Goal: Understand process/instructions

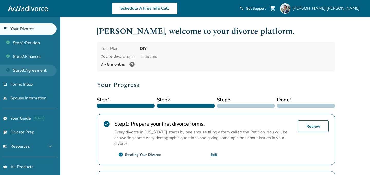
click at [40, 72] on link "Step 3 : Agreement" at bounding box center [28, 71] width 57 height 12
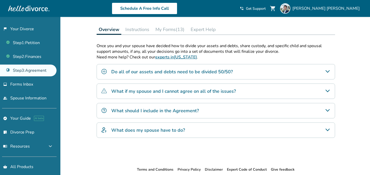
scroll to position [106, 0]
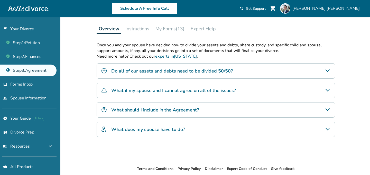
click at [161, 111] on h4 "What should I include in the Agreement?" at bounding box center [155, 110] width 88 height 7
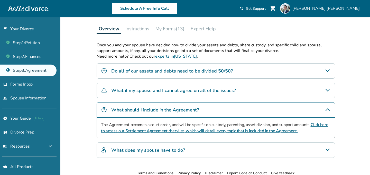
click at [144, 153] on h4 "What does my spouse have to do?" at bounding box center [148, 150] width 74 height 7
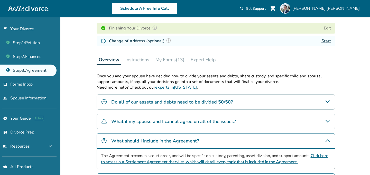
scroll to position [65, 0]
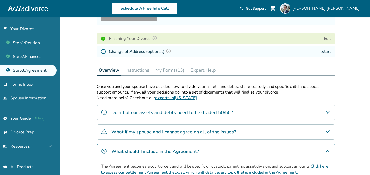
click at [141, 73] on button "Instructions" at bounding box center [137, 70] width 28 height 10
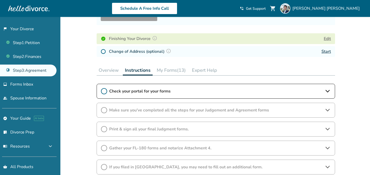
click at [162, 95] on div "Check your portal for your forms" at bounding box center [216, 91] width 238 height 15
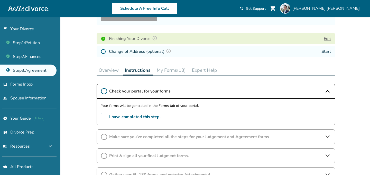
click at [105, 117] on span "I have completed this step." at bounding box center [131, 117] width 60 height 8
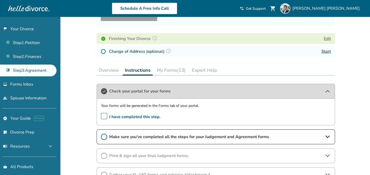
click at [138, 135] on span "Make sure you've completed all the steps for your Judgement and Agreement forms" at bounding box center [215, 137] width 213 height 6
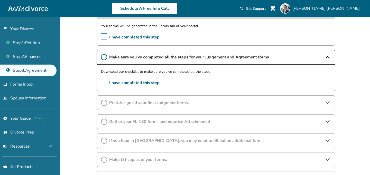
scroll to position [145, 0]
click at [178, 105] on span "Print & sign all your final Judgment forms." at bounding box center [215, 103] width 213 height 6
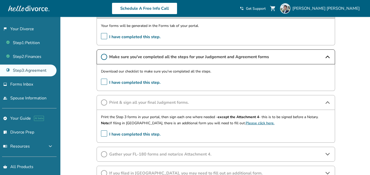
click at [152, 153] on span "Gather your FL-180 forms and notarize Attachment 4." at bounding box center [215, 155] width 213 height 6
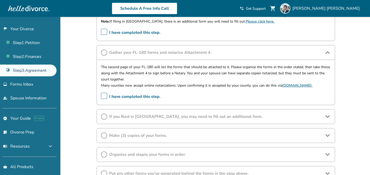
scroll to position [254, 0]
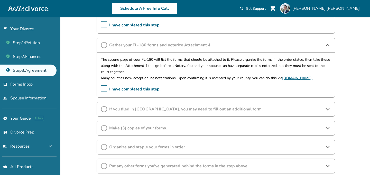
click at [202, 129] on span "Make (3) copies of your forms." at bounding box center [215, 129] width 213 height 6
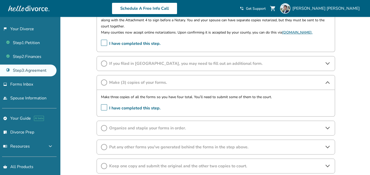
scroll to position [301, 0]
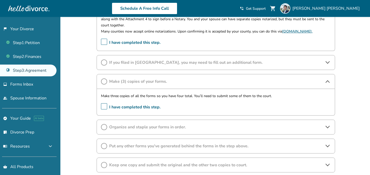
click at [185, 131] on div "Organize and staple your forms in order." at bounding box center [216, 127] width 238 height 15
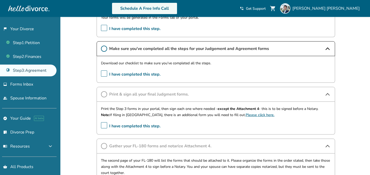
scroll to position [153, 0]
click at [169, 46] on span "Make sure you've completed all the steps for your Judgement and Agreement forms" at bounding box center [215, 49] width 213 height 6
click at [111, 63] on p "Download our checklist to make sure you've completed all the steps." at bounding box center [216, 63] width 230 height 6
click at [104, 49] on icon at bounding box center [104, 48] width 6 height 6
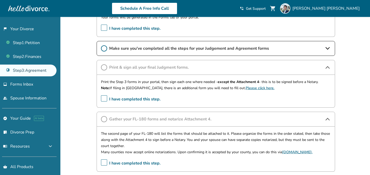
click at [105, 49] on icon at bounding box center [104, 48] width 6 height 6
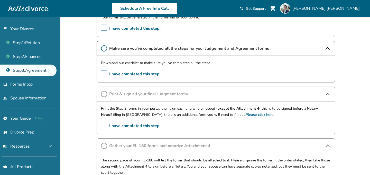
click at [106, 71] on span "I have completed this step." at bounding box center [131, 74] width 60 height 8
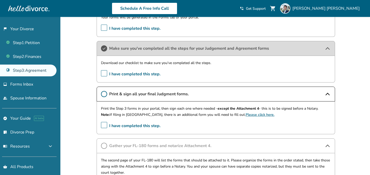
click at [351, 107] on div "Added to cart Step 0 3 Prepare your divorce agreement. Forms Generated Your Ste…" at bounding box center [185, 143] width 370 height 559
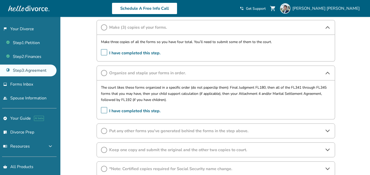
scroll to position [380, 0]
